Goal: Transaction & Acquisition: Purchase product/service

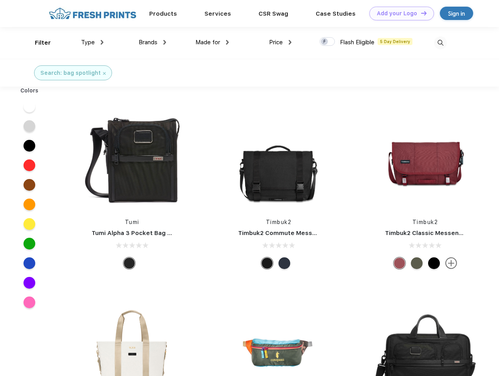
scroll to position [0, 0]
click at [399, 13] on link "Add your Logo Design Tool" at bounding box center [402, 14] width 65 height 14
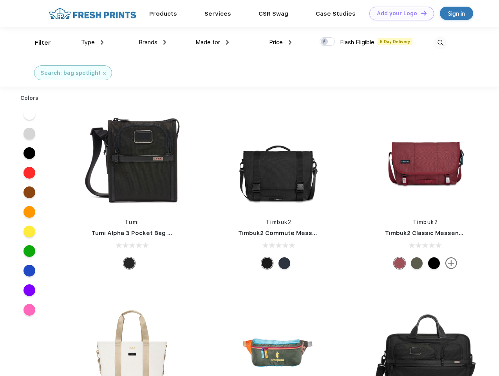
click at [0, 0] on div "Design Tool" at bounding box center [0, 0] width 0 height 0
click at [421, 13] on link "Add your Logo Design Tool" at bounding box center [402, 14] width 65 height 14
click at [38, 43] on div "Filter" at bounding box center [43, 42] width 16 height 9
click at [92, 42] on span "Type" at bounding box center [88, 42] width 14 height 7
click at [152, 42] on span "Brands" at bounding box center [148, 42] width 19 height 7
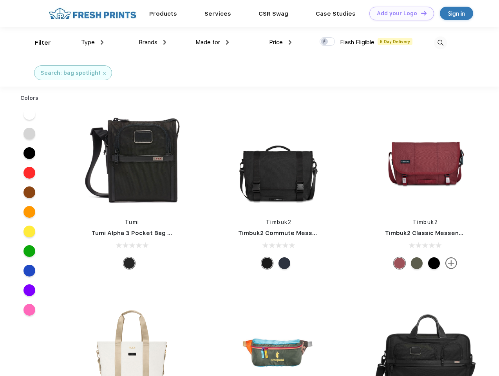
click at [212, 42] on span "Made for" at bounding box center [208, 42] width 25 height 7
click at [281, 42] on span "Price" at bounding box center [276, 42] width 14 height 7
click at [328, 42] on div at bounding box center [327, 41] width 15 height 9
click at [325, 42] on input "checkbox" at bounding box center [322, 39] width 5 height 5
click at [440, 43] on img at bounding box center [440, 42] width 13 height 13
